Goal: Transaction & Acquisition: Obtain resource

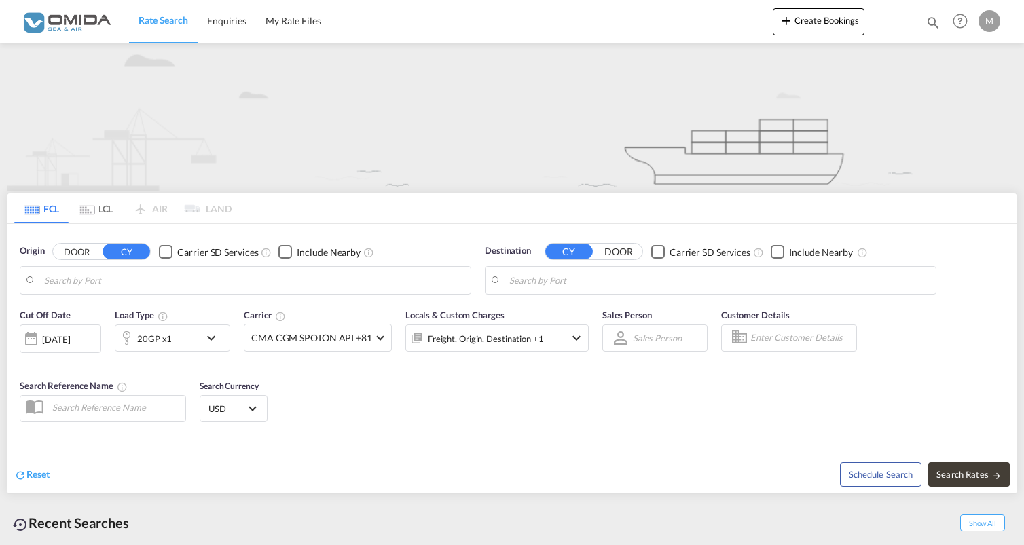
type input "Gdansk, PLGDN"
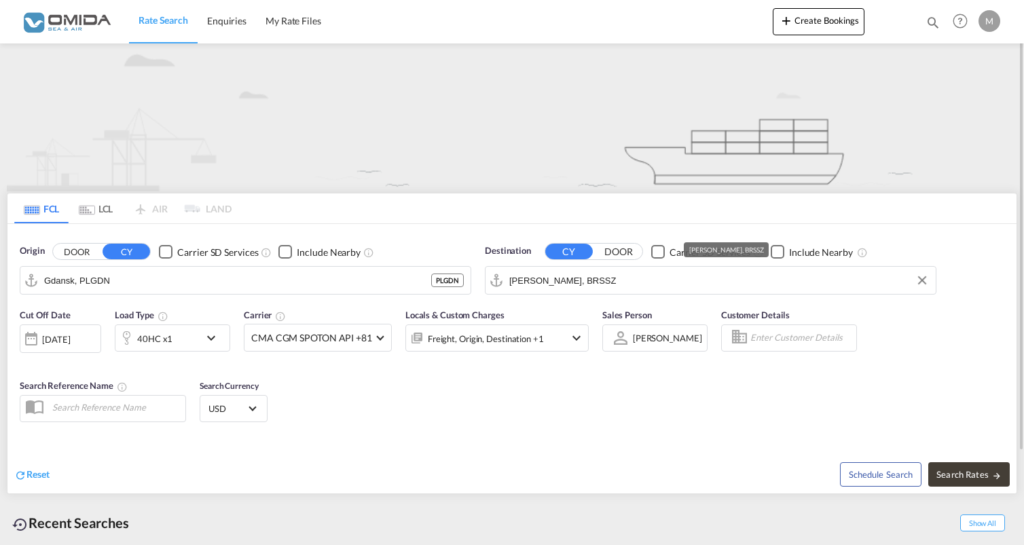
click at [641, 281] on input "Santos, BRSSZ" at bounding box center [718, 280] width 419 height 20
type input "S"
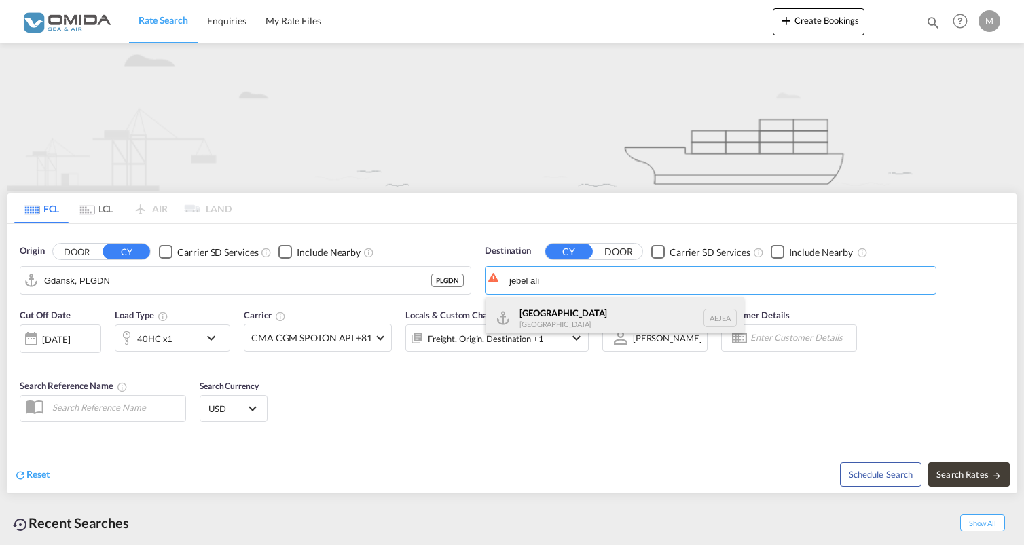
click at [622, 320] on div "Jebel Ali United Arab Emirates AEJEA" at bounding box center [614, 317] width 258 height 41
type input "[GEOGRAPHIC_DATA], [GEOGRAPHIC_DATA]"
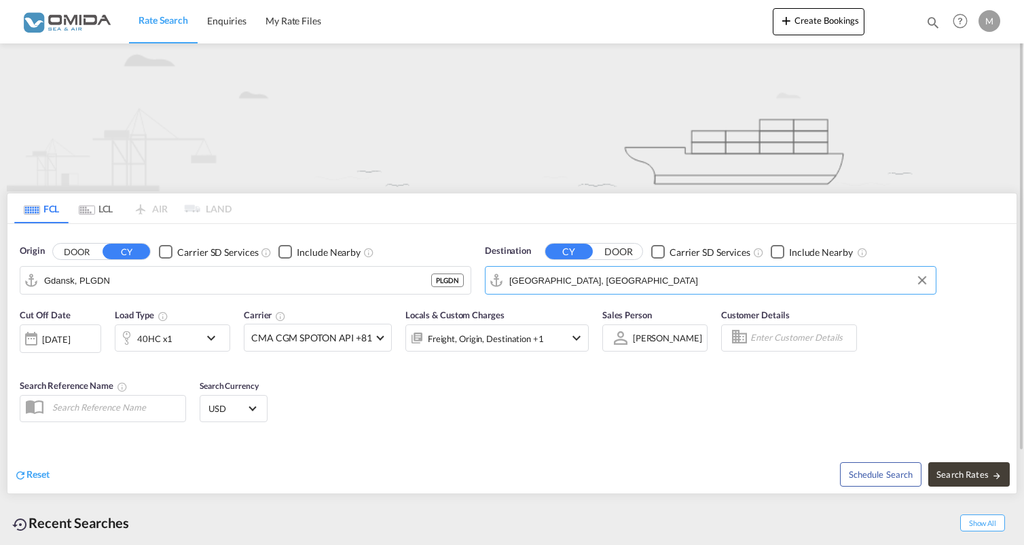
click at [158, 332] on div "40HC x1" at bounding box center [154, 338] width 35 height 19
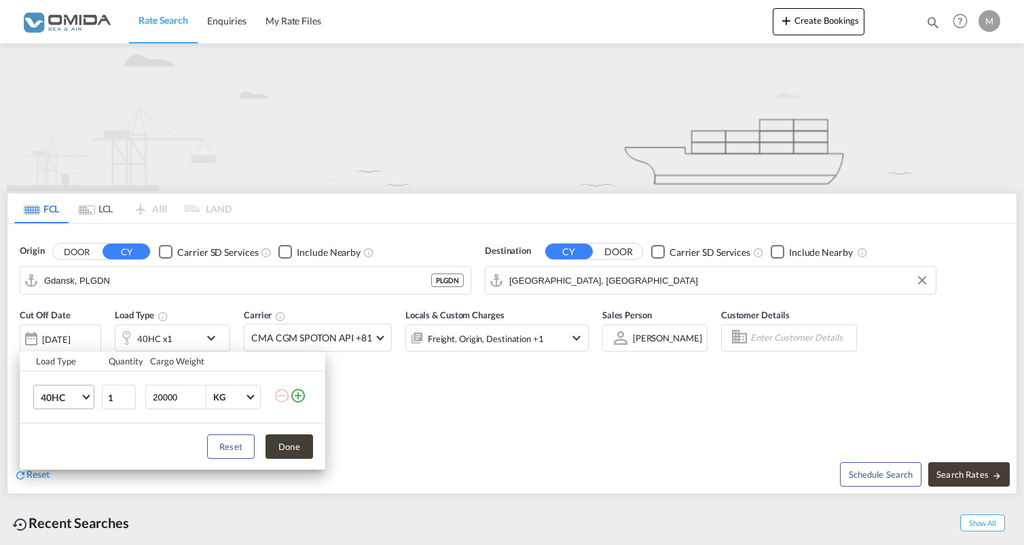
click at [86, 398] on span "Choose: \a40HC" at bounding box center [85, 395] width 7 height 7
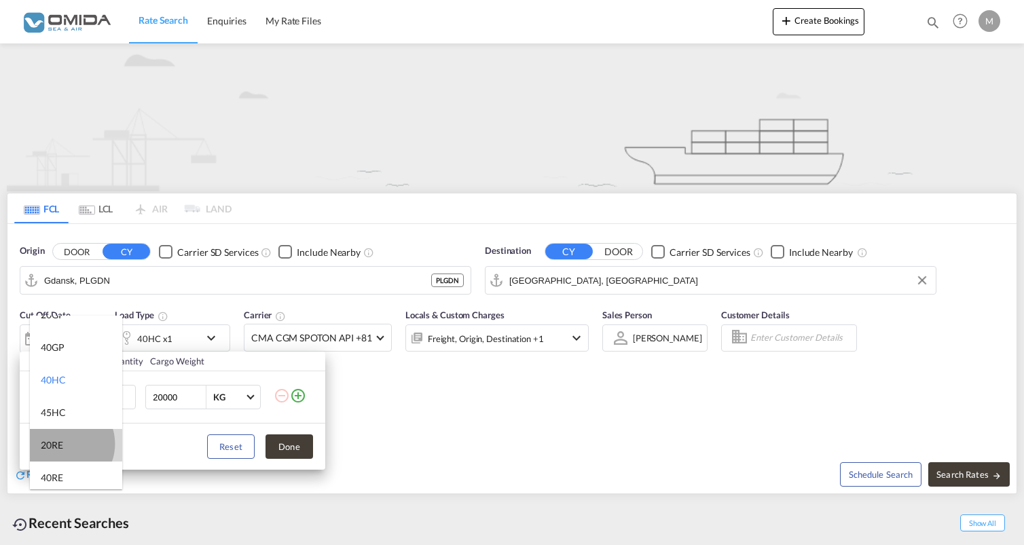
click at [63, 444] on md-option "20RE" at bounding box center [76, 445] width 92 height 33
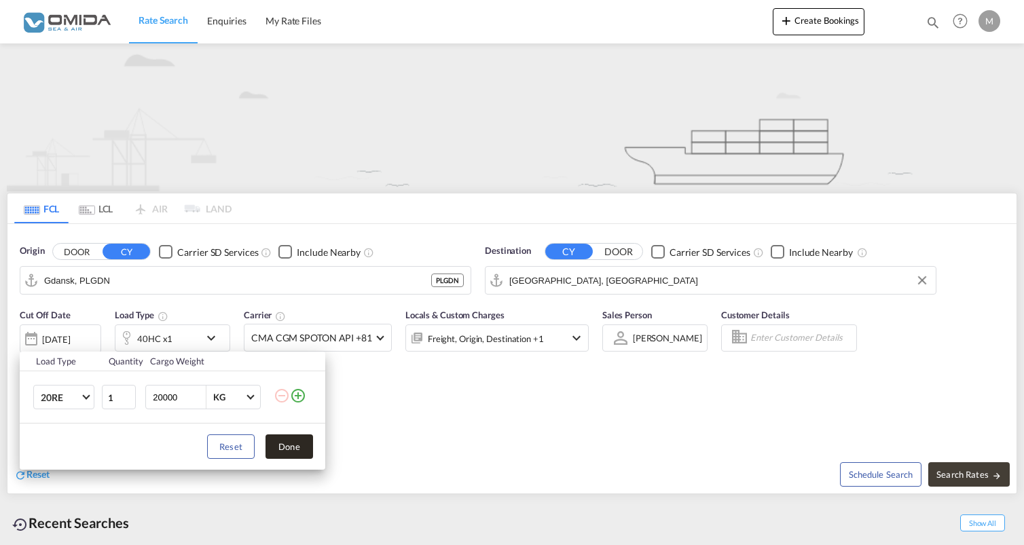
click at [289, 455] on button "Done" at bounding box center [289, 446] width 48 height 24
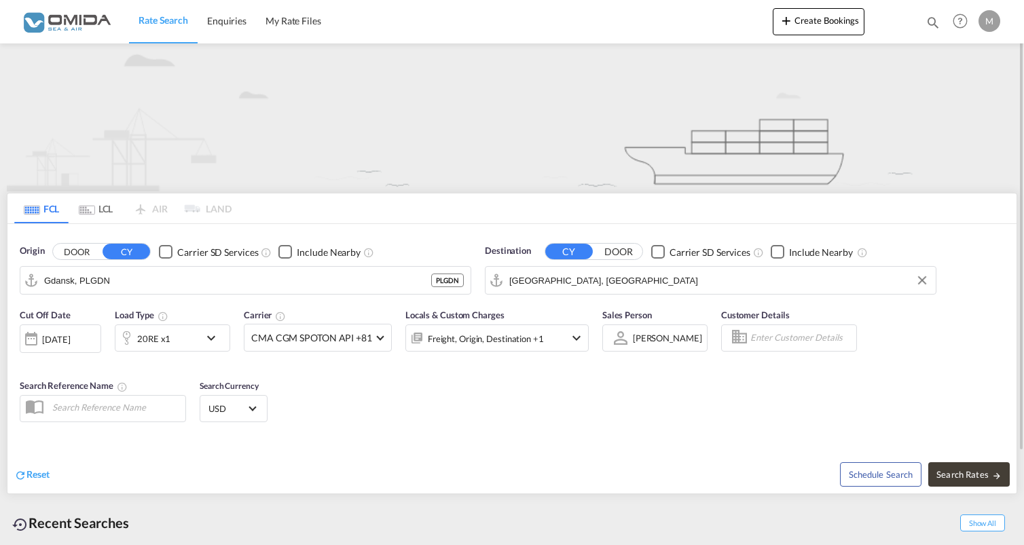
click at [175, 337] on div "20RE x1" at bounding box center [157, 337] width 84 height 27
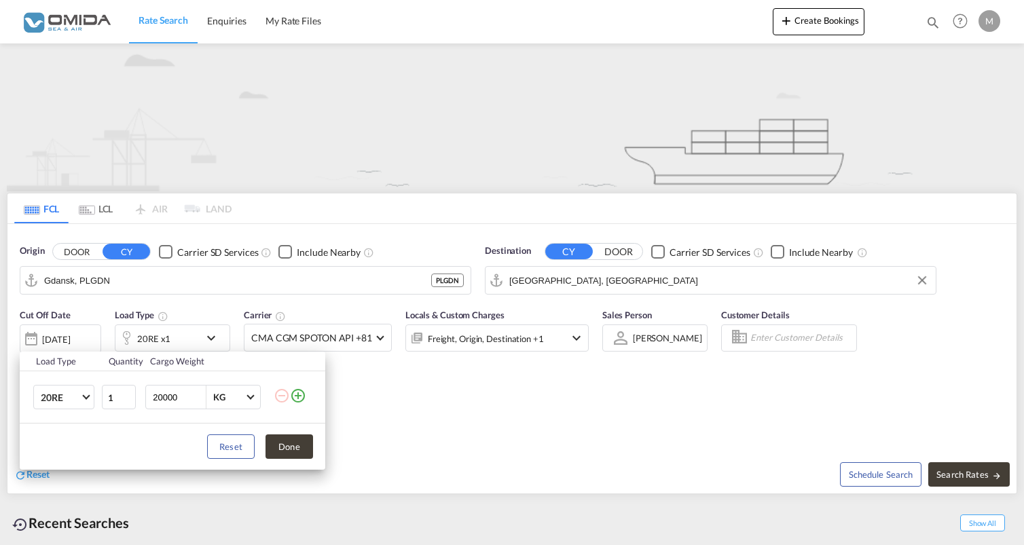
click at [299, 400] on md-icon "icon-plus-circle-outline" at bounding box center [298, 396] width 16 height 16
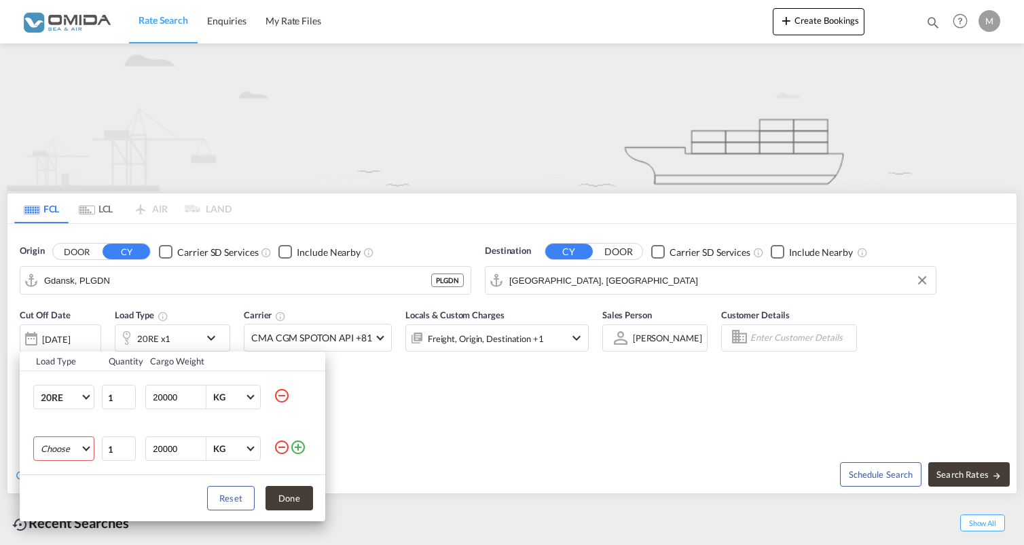
click at [50, 449] on md-select "Choose 20GP 40GP 40HC 45HC 20RE 40RE 40HR 20OT 40OT 20FR 40FR 40NR 20NR 45S 20T…" at bounding box center [63, 448] width 61 height 24
click at [69, 397] on md-option "40RE" at bounding box center [76, 392] width 92 height 33
click at [289, 495] on button "Done" at bounding box center [289, 498] width 48 height 24
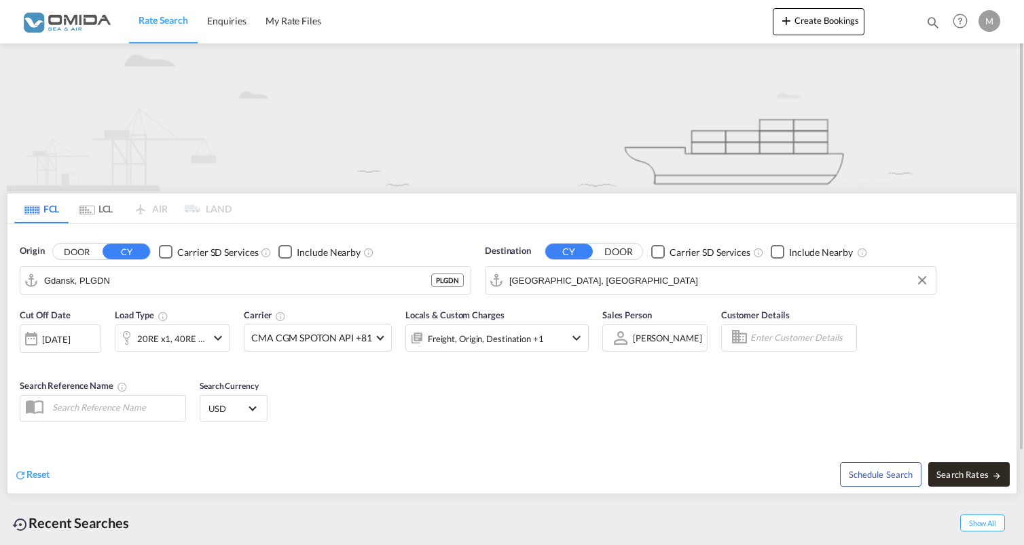
click at [993, 469] on span "Search Rates" at bounding box center [968, 474] width 65 height 11
type input "PLGDN to AEJEA / 12 Aug 2025"
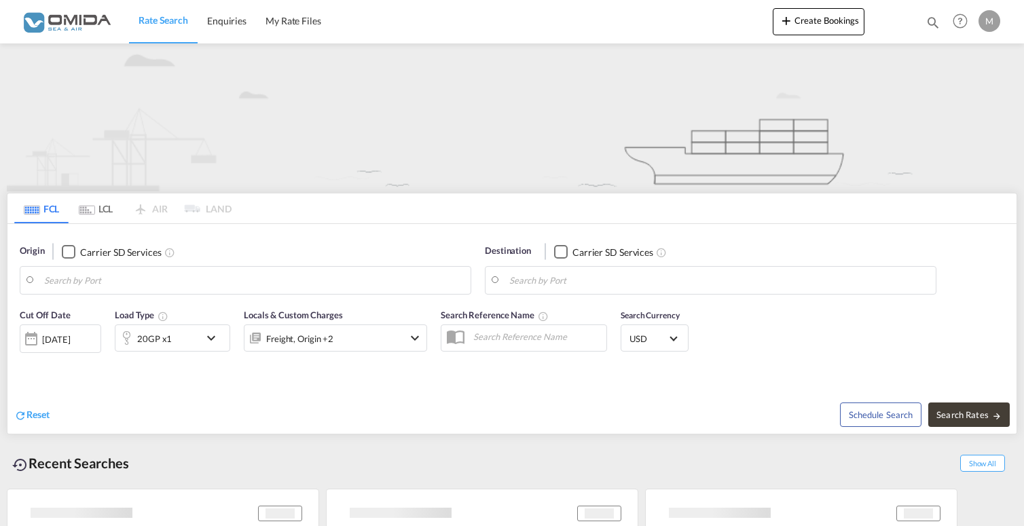
type input "Gdansk, PLGDN"
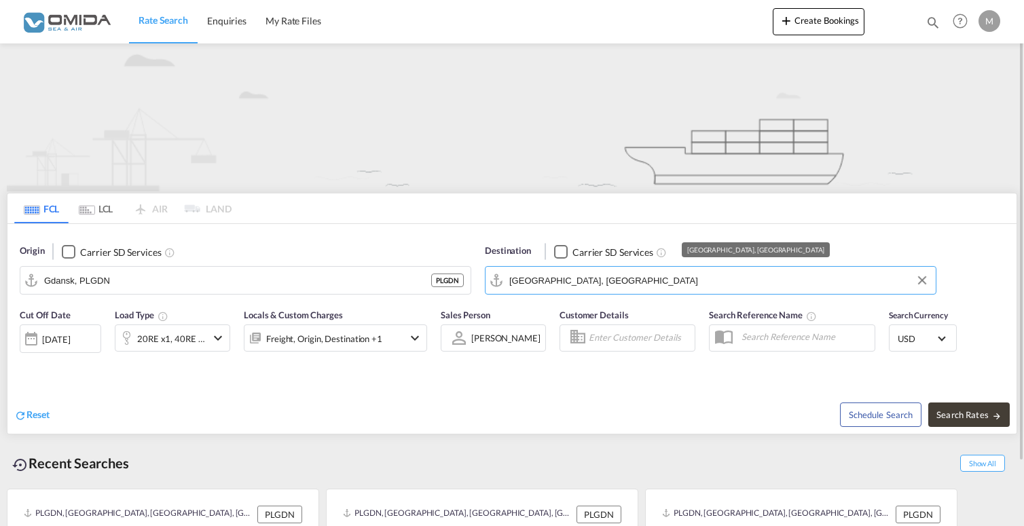
click at [596, 281] on input "[GEOGRAPHIC_DATA], [GEOGRAPHIC_DATA]" at bounding box center [718, 280] width 419 height 20
type input "J"
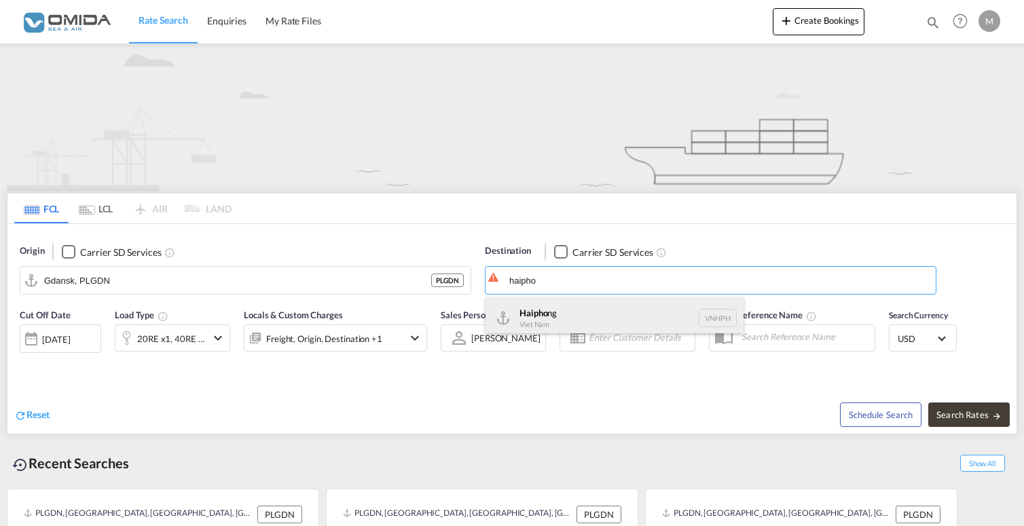
click at [601, 306] on div "Haipho ng Viet Nam VNHPH" at bounding box center [614, 317] width 258 height 41
type input "Haiphong, VNHPH"
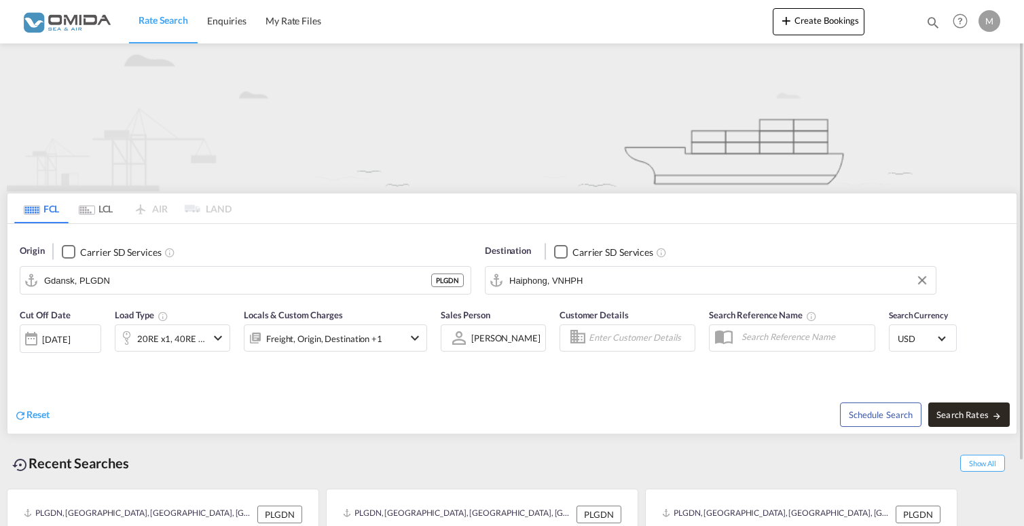
click at [983, 420] on span "Search Rates" at bounding box center [968, 414] width 65 height 11
type input "PLGDN to VNHPH / [DATE]"
